Goal: Task Accomplishment & Management: Manage account settings

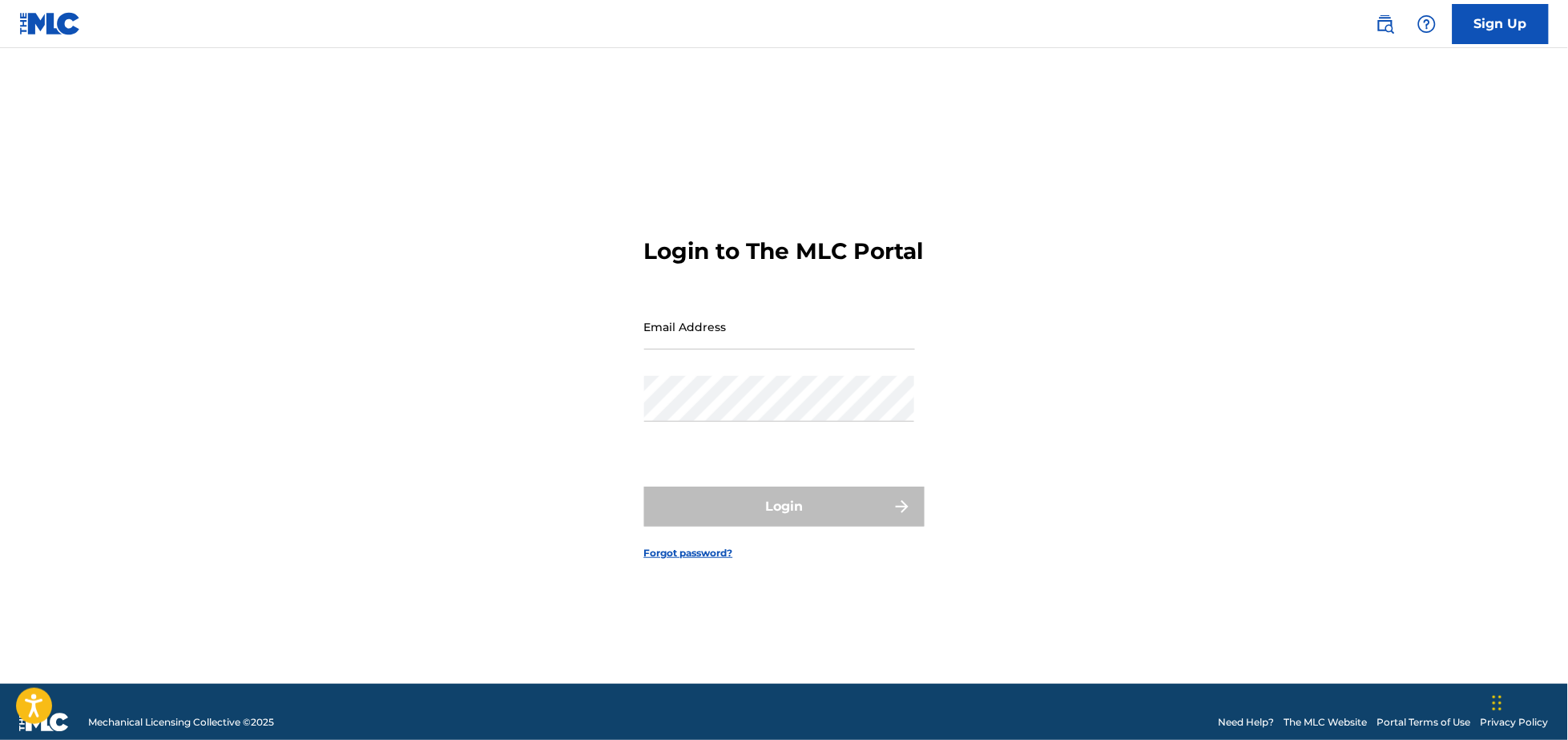
click at [719, 332] on input "Email Address" at bounding box center [779, 327] width 271 height 46
type input "[PERSON_NAME][EMAIL_ADDRESS][DOMAIN_NAME]"
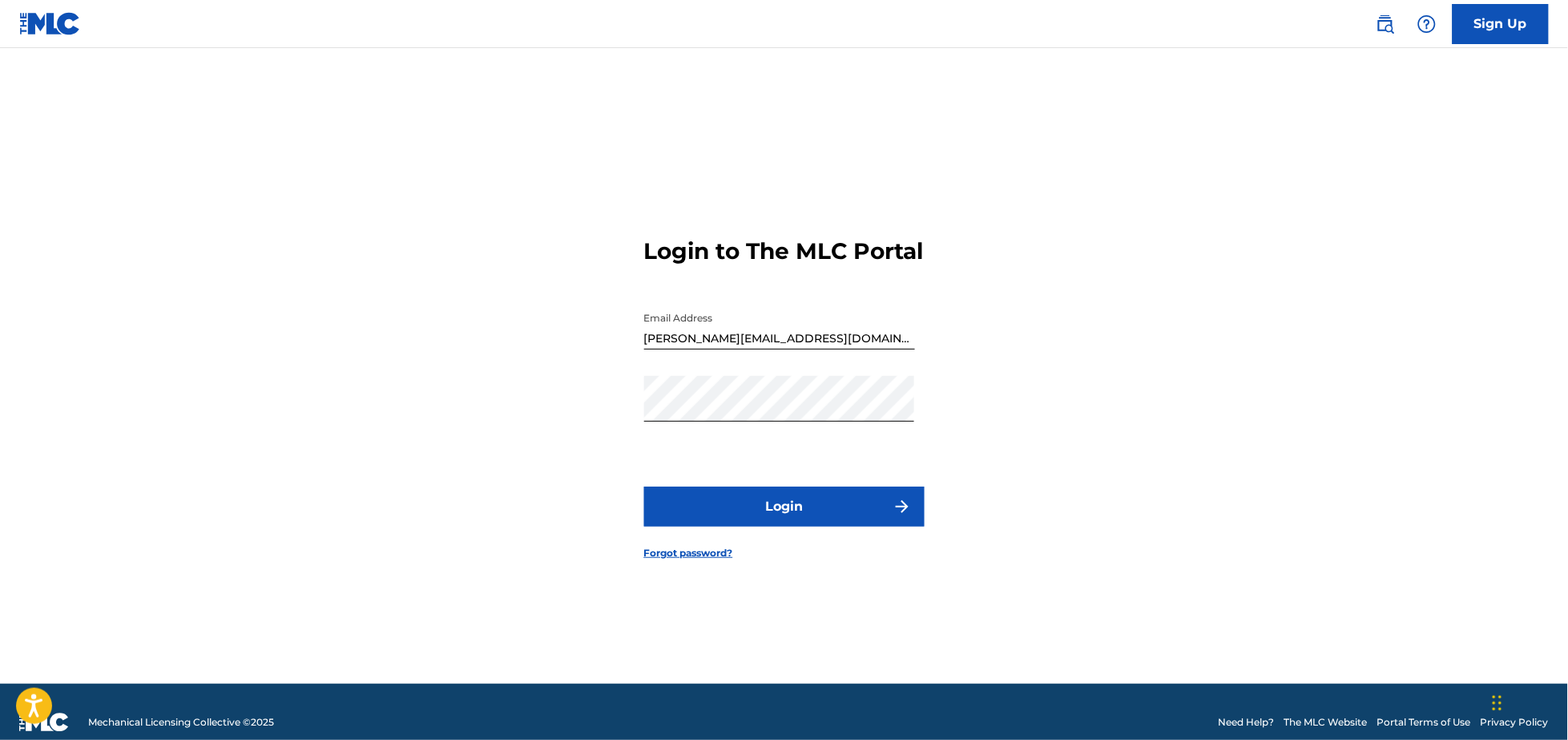
click at [830, 521] on button "Login" at bounding box center [784, 506] width 280 height 40
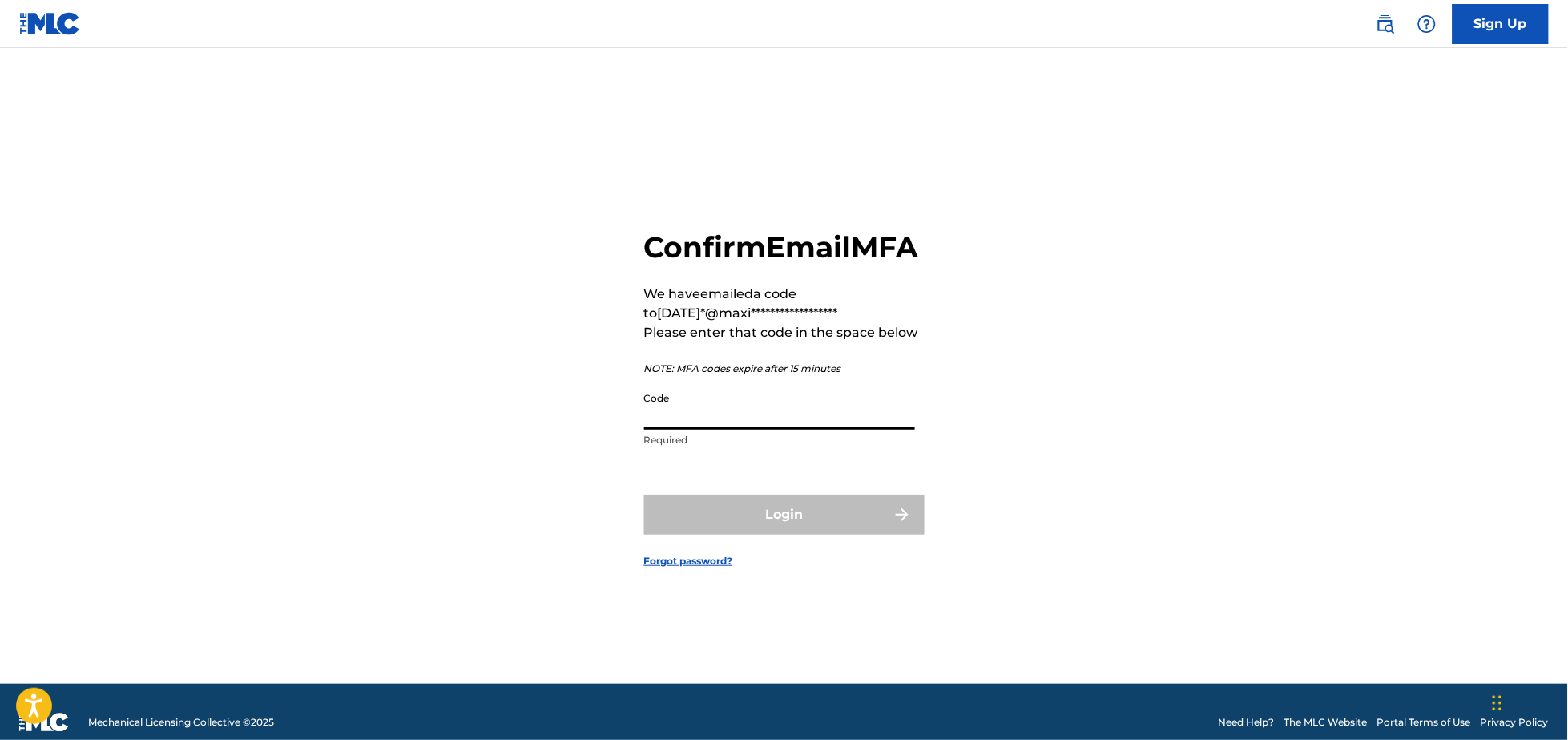
click at [723, 424] on input "Code" at bounding box center [779, 407] width 271 height 46
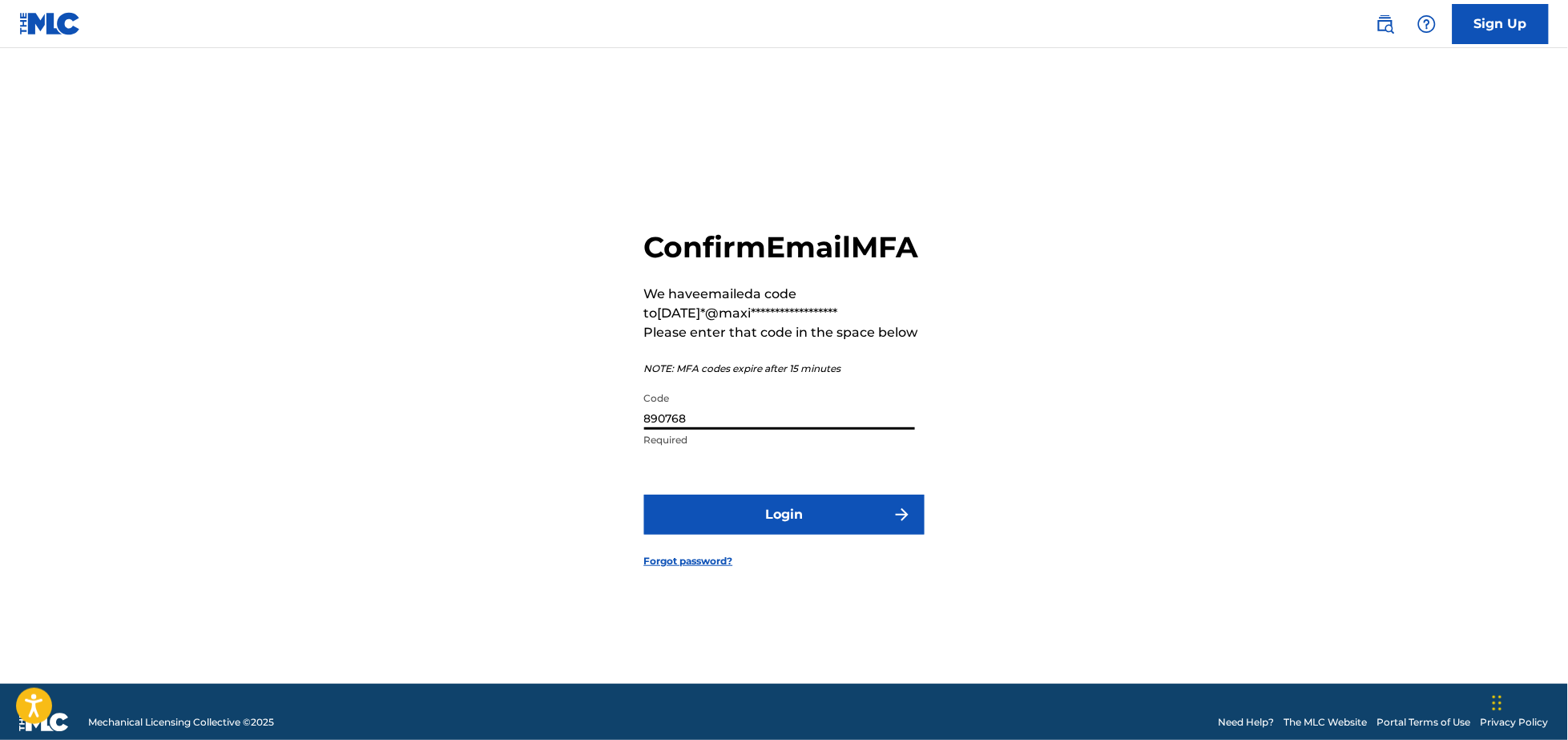
type input "890768"
click at [826, 531] on button "Login" at bounding box center [784, 514] width 280 height 40
